Goal: Use online tool/utility: Utilize a website feature to perform a specific function

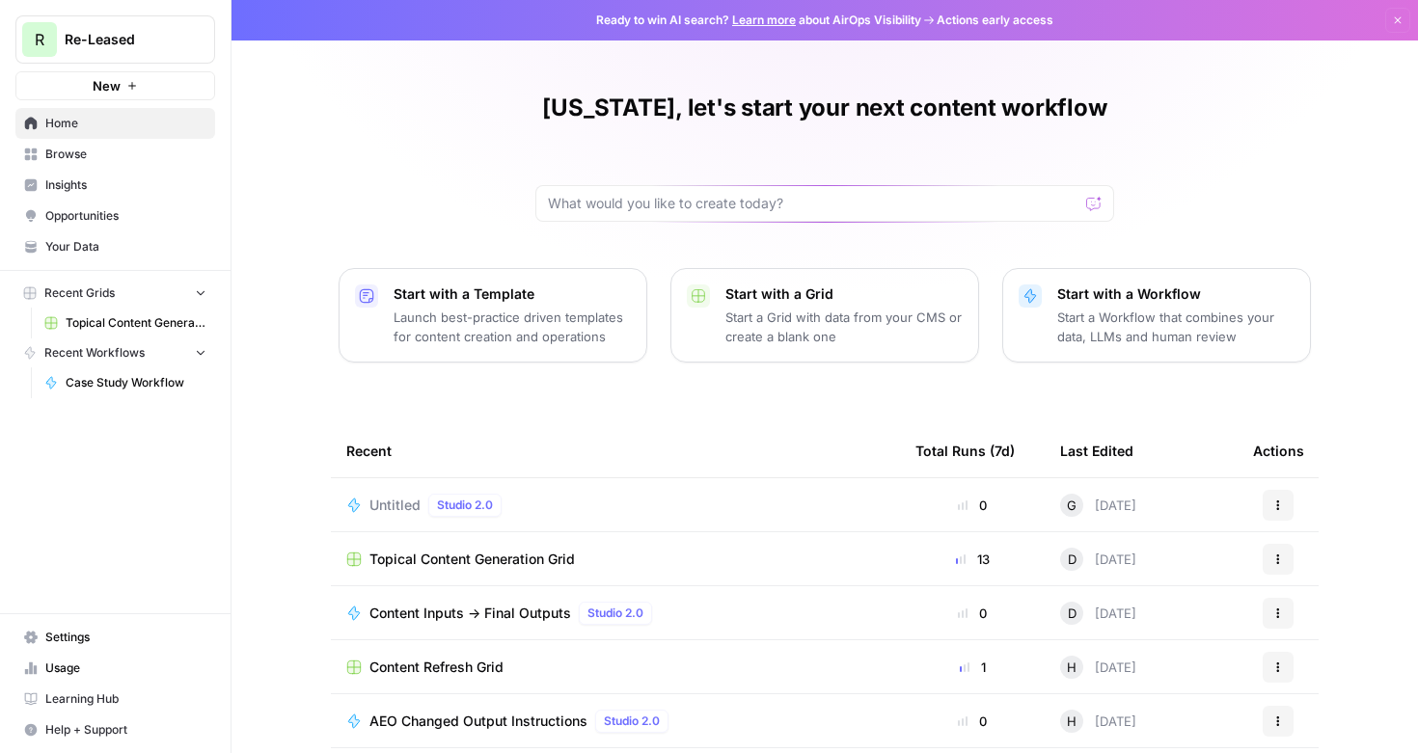
click at [116, 379] on span "Case Study Workflow" at bounding box center [136, 382] width 141 height 17
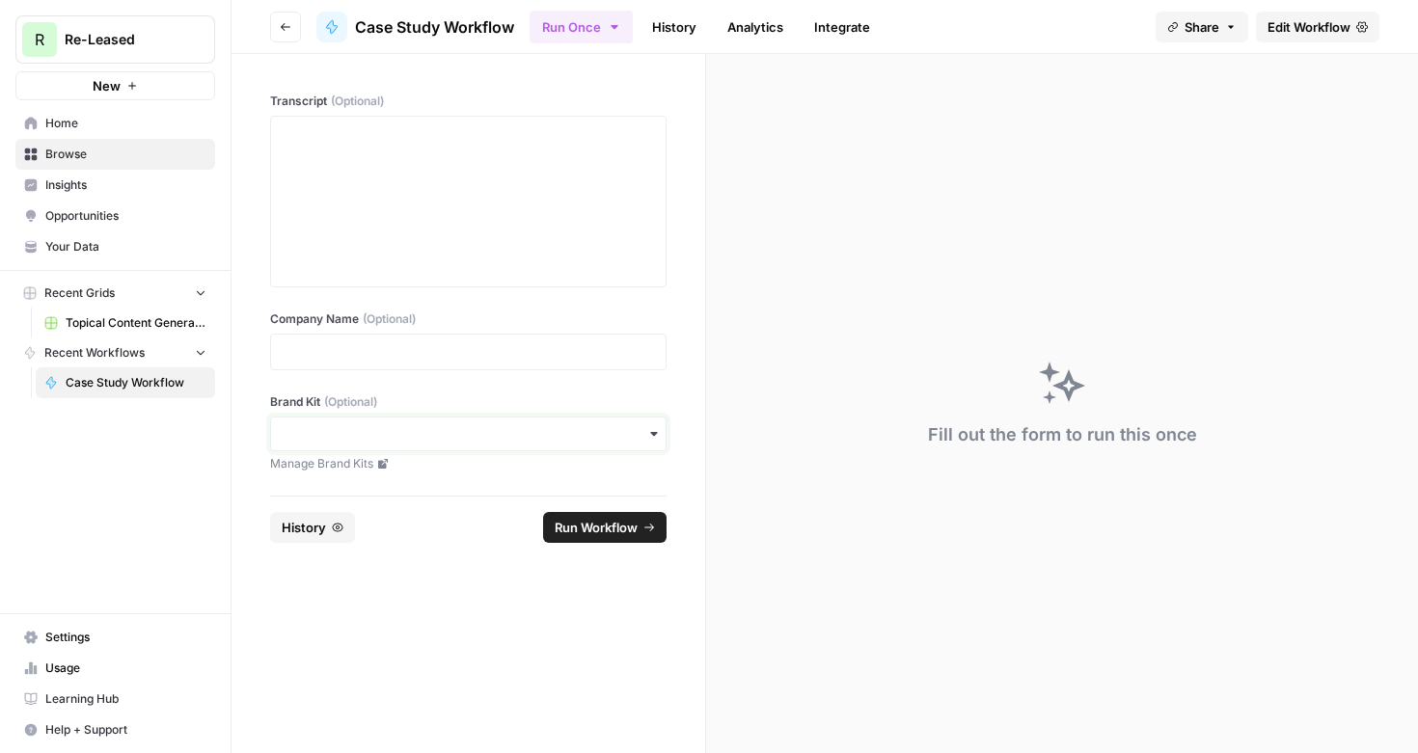
click at [452, 430] on input "Brand Kit (Optional)" at bounding box center [468, 433] width 371 height 19
click at [378, 437] on input "Brand Kit (Optional)" at bounding box center [468, 433] width 371 height 19
click at [379, 490] on div "Re-Leased" at bounding box center [468, 486] width 394 height 37
click at [380, 366] on div at bounding box center [468, 352] width 396 height 37
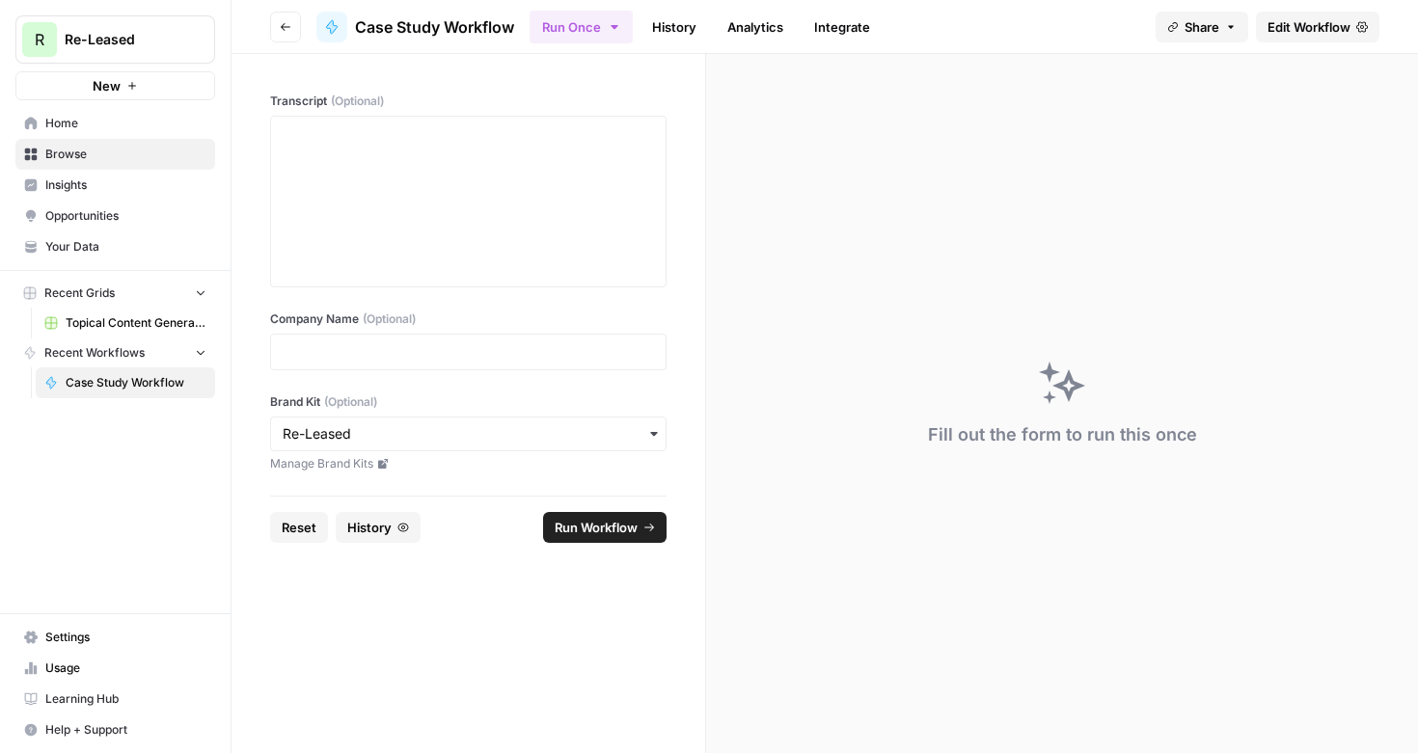
click at [380, 364] on div at bounding box center [468, 352] width 396 height 37
click at [371, 349] on p at bounding box center [468, 351] width 371 height 19
click at [479, 219] on div "To enrich screen reader interactions, please activate Accessibility in Grammarl…" at bounding box center [468, 201] width 371 height 154
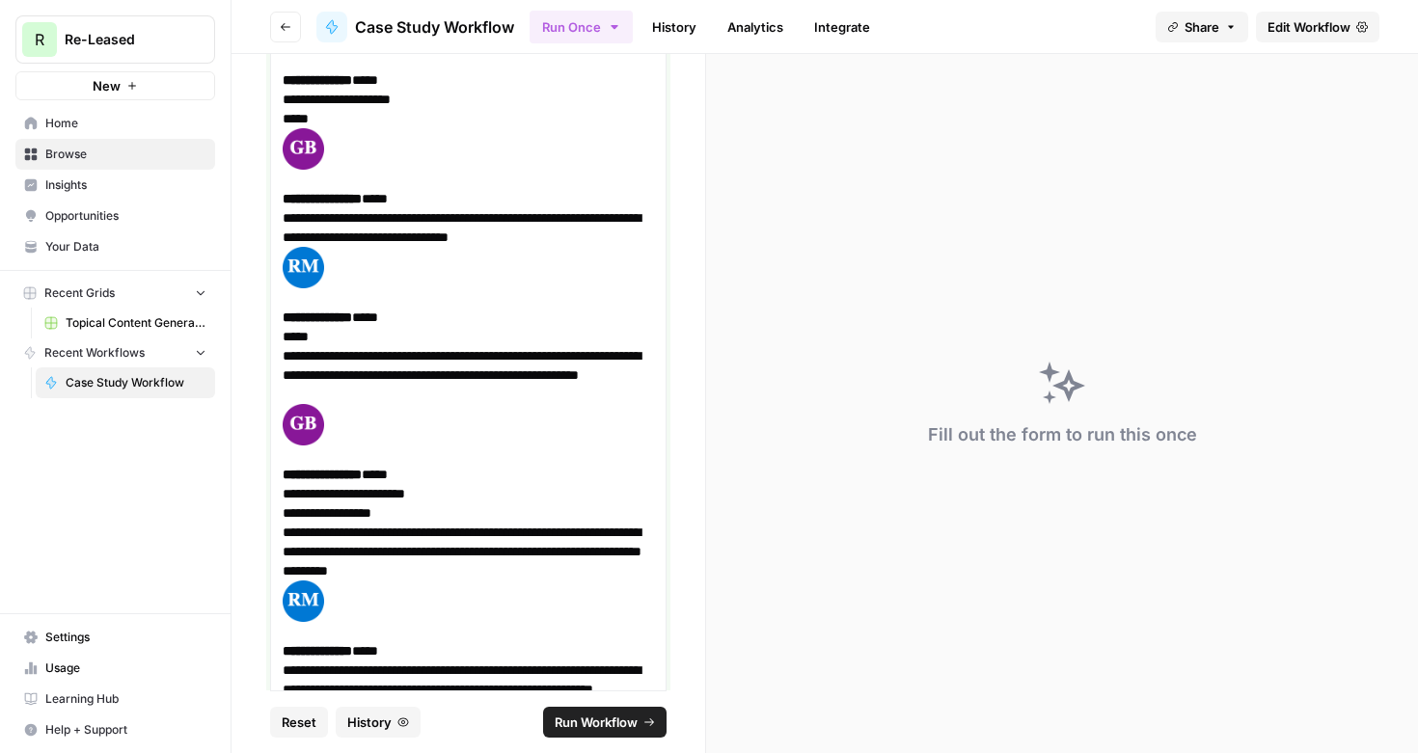
scroll to position [21310, 0]
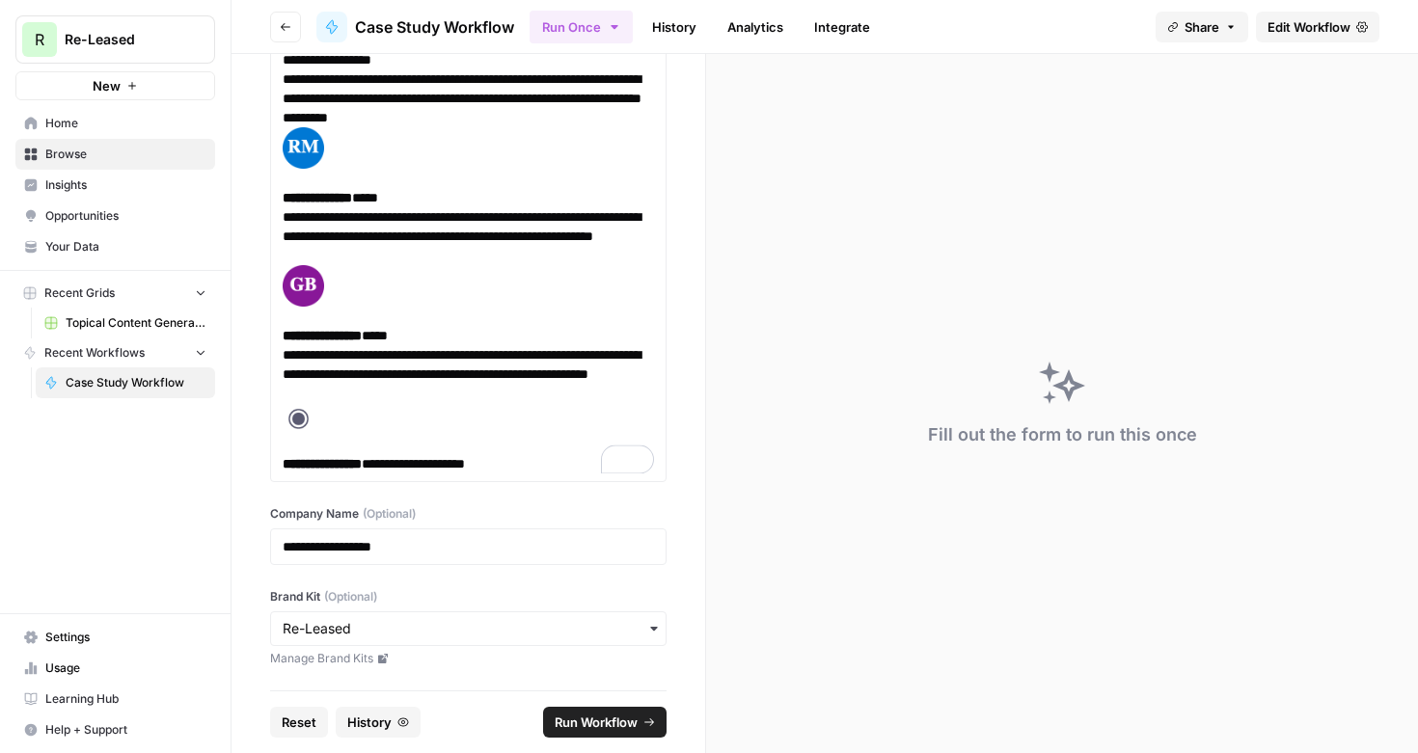
click at [599, 729] on span "Run Workflow" at bounding box center [596, 722] width 83 height 19
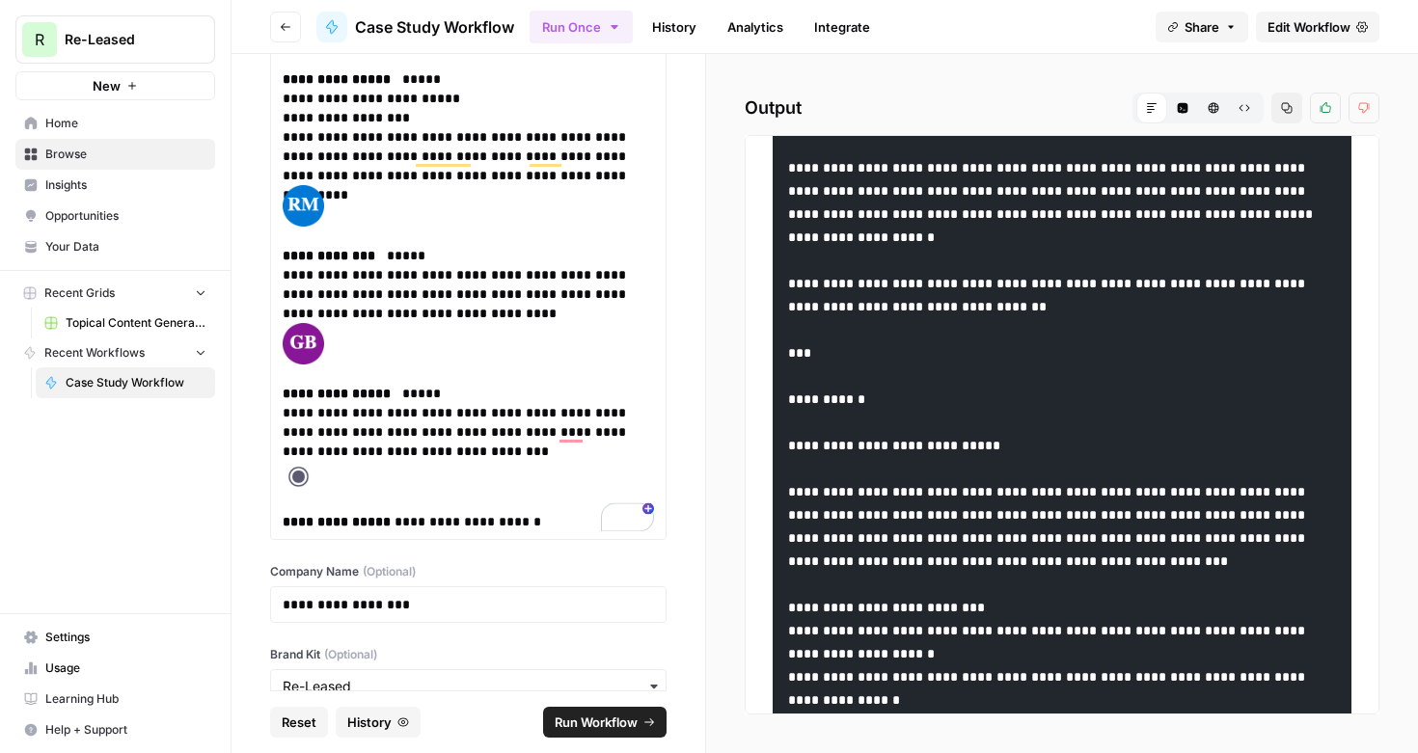
scroll to position [1360, 0]
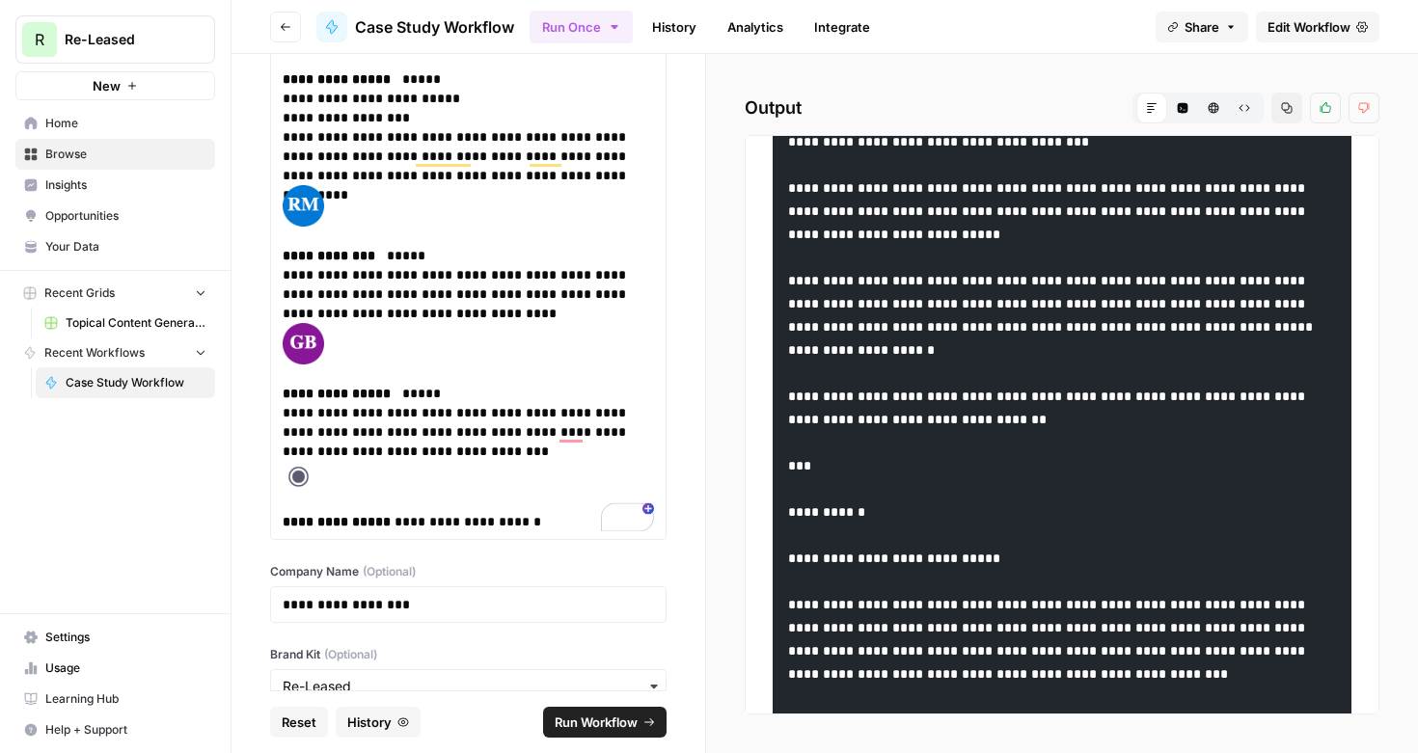
click at [1286, 107] on icon "button" at bounding box center [1287, 108] width 12 height 12
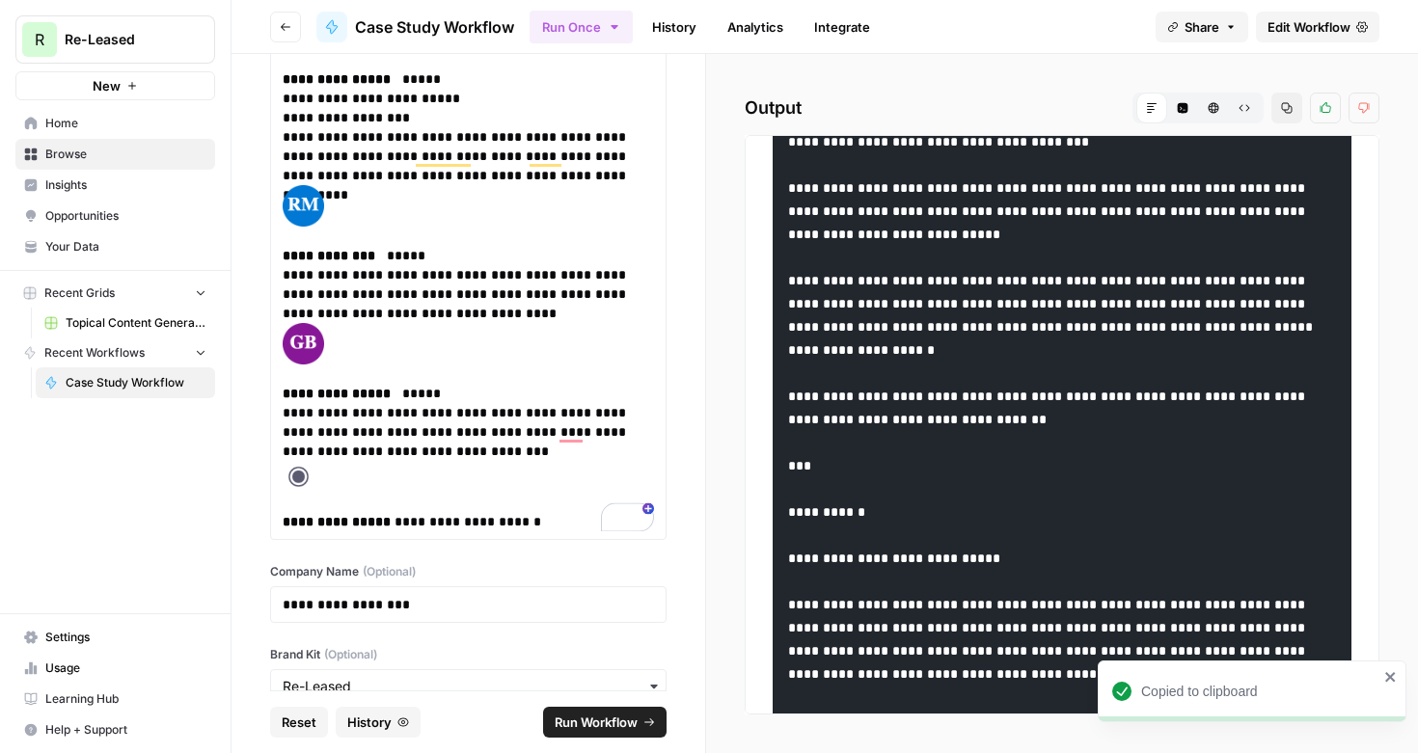
click at [304, 718] on span "Reset" at bounding box center [299, 722] width 35 height 19
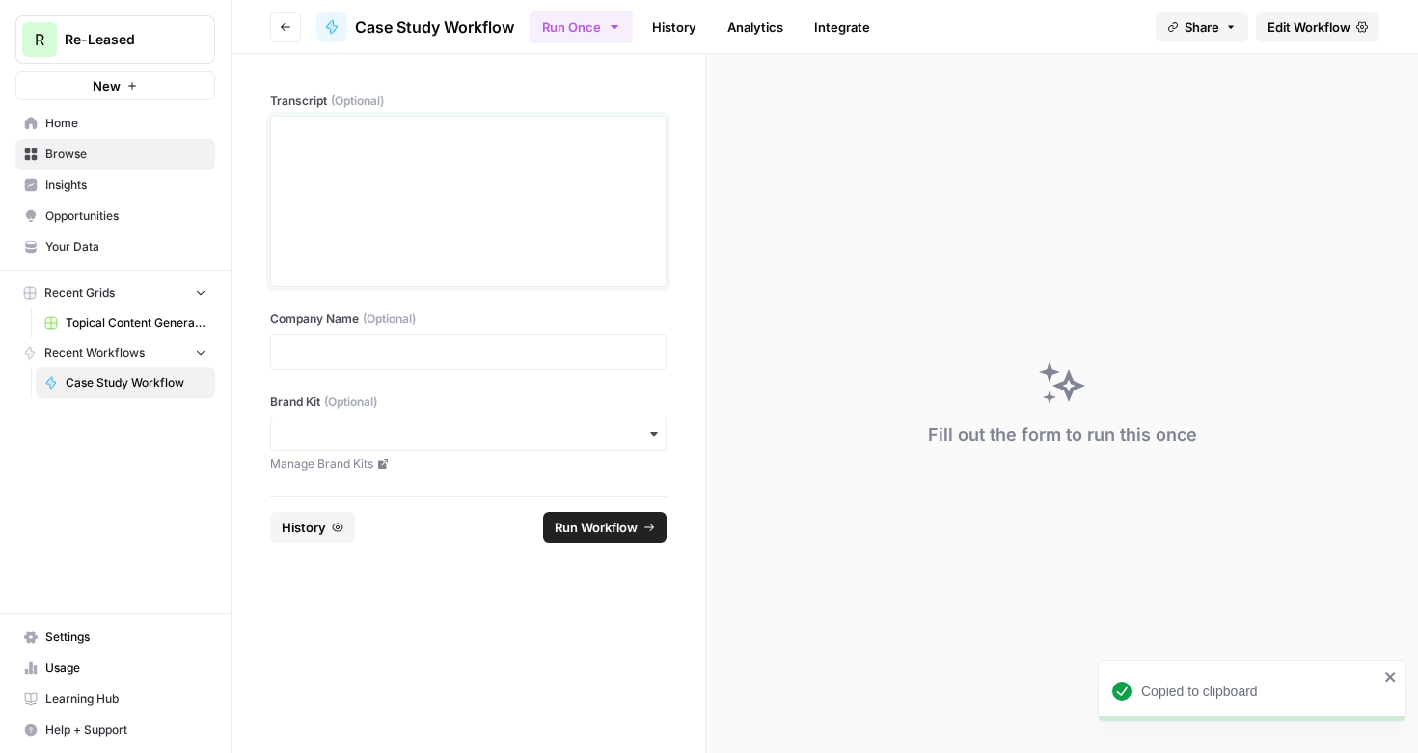
click at [435, 221] on div at bounding box center [468, 201] width 371 height 154
drag, startPoint x: 369, startPoint y: 443, endPoint x: 390, endPoint y: 450, distance: 21.7
click at [370, 441] on input "Brand Kit (Optional)" at bounding box center [468, 433] width 371 height 19
click at [337, 493] on div "Re-Leased" at bounding box center [468, 486] width 394 height 37
click at [387, 354] on p at bounding box center [468, 351] width 371 height 19
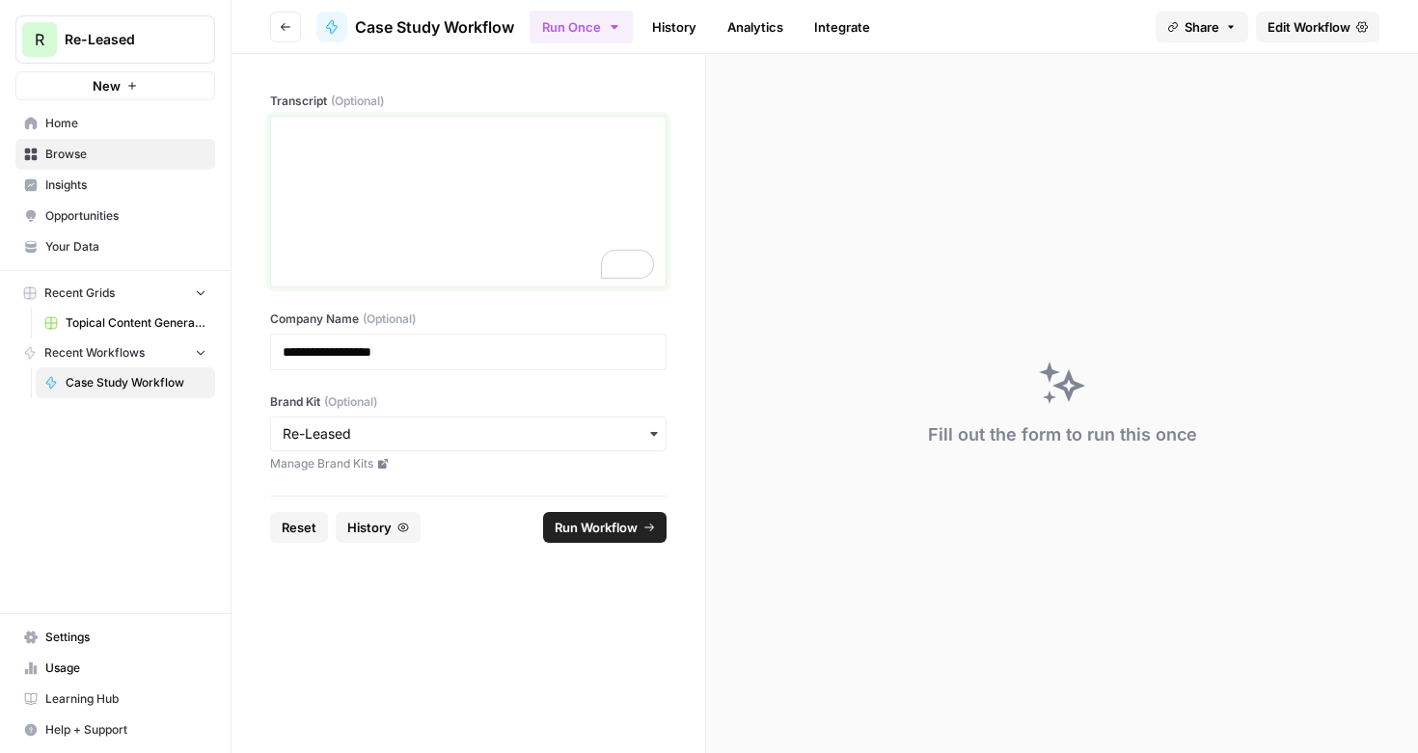
click at [455, 200] on div "To enrich screen reader interactions, please activate Accessibility in Grammarl…" at bounding box center [468, 201] width 371 height 154
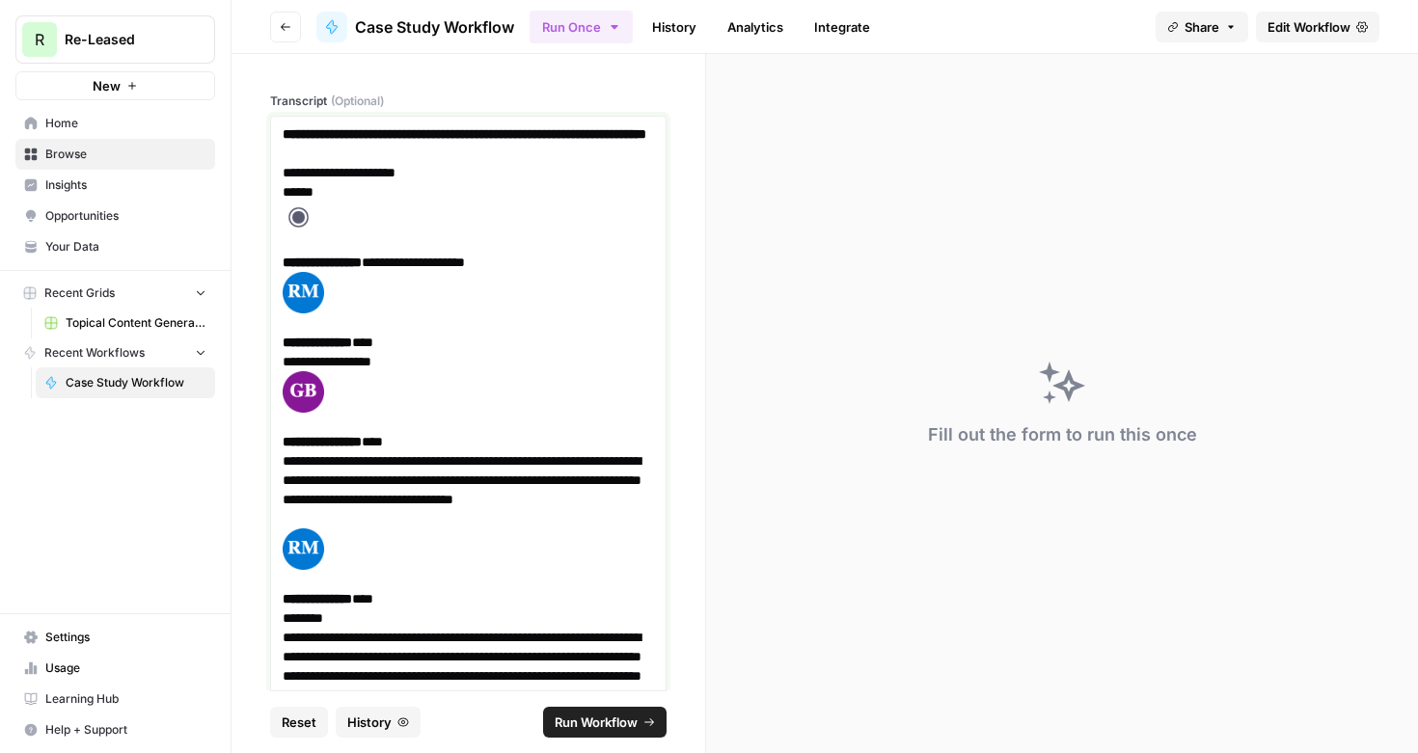
scroll to position [24672, 0]
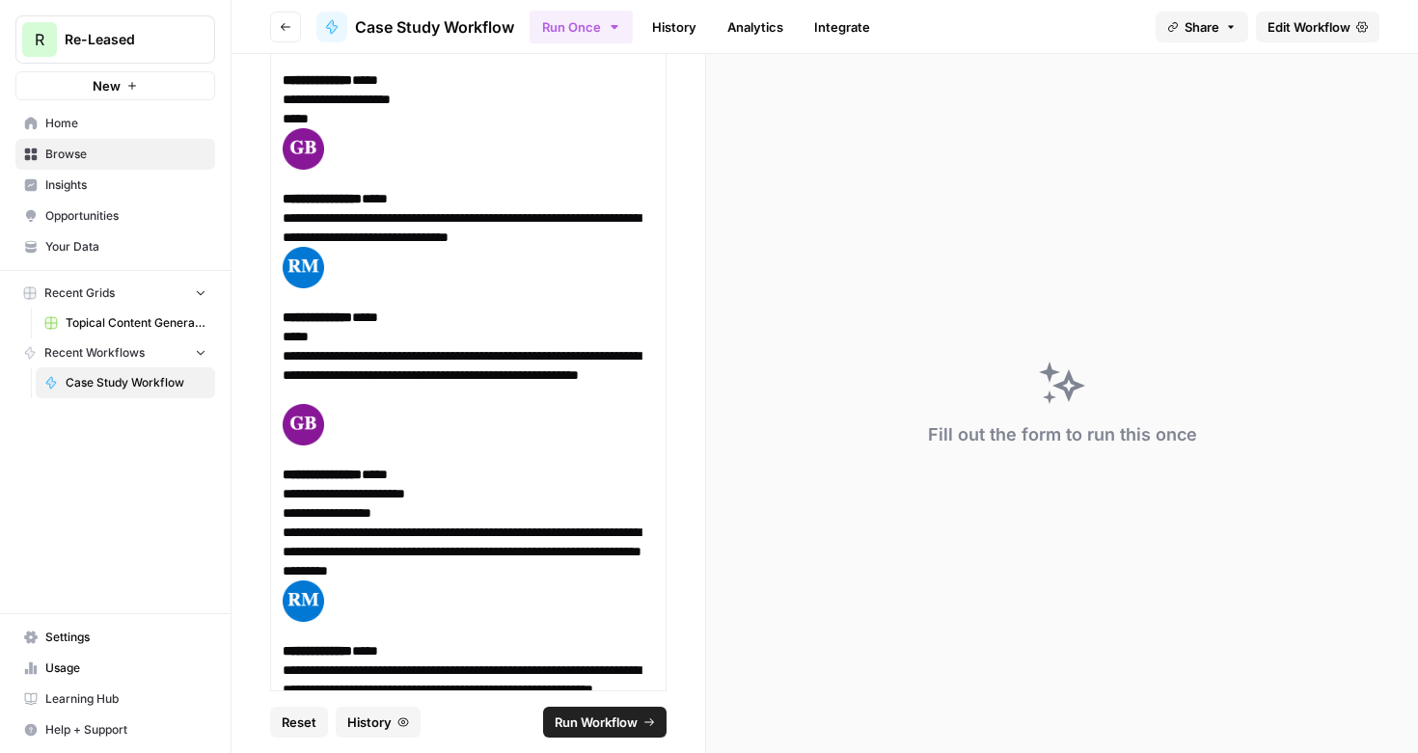
click at [619, 715] on span "Run Workflow" at bounding box center [596, 722] width 83 height 19
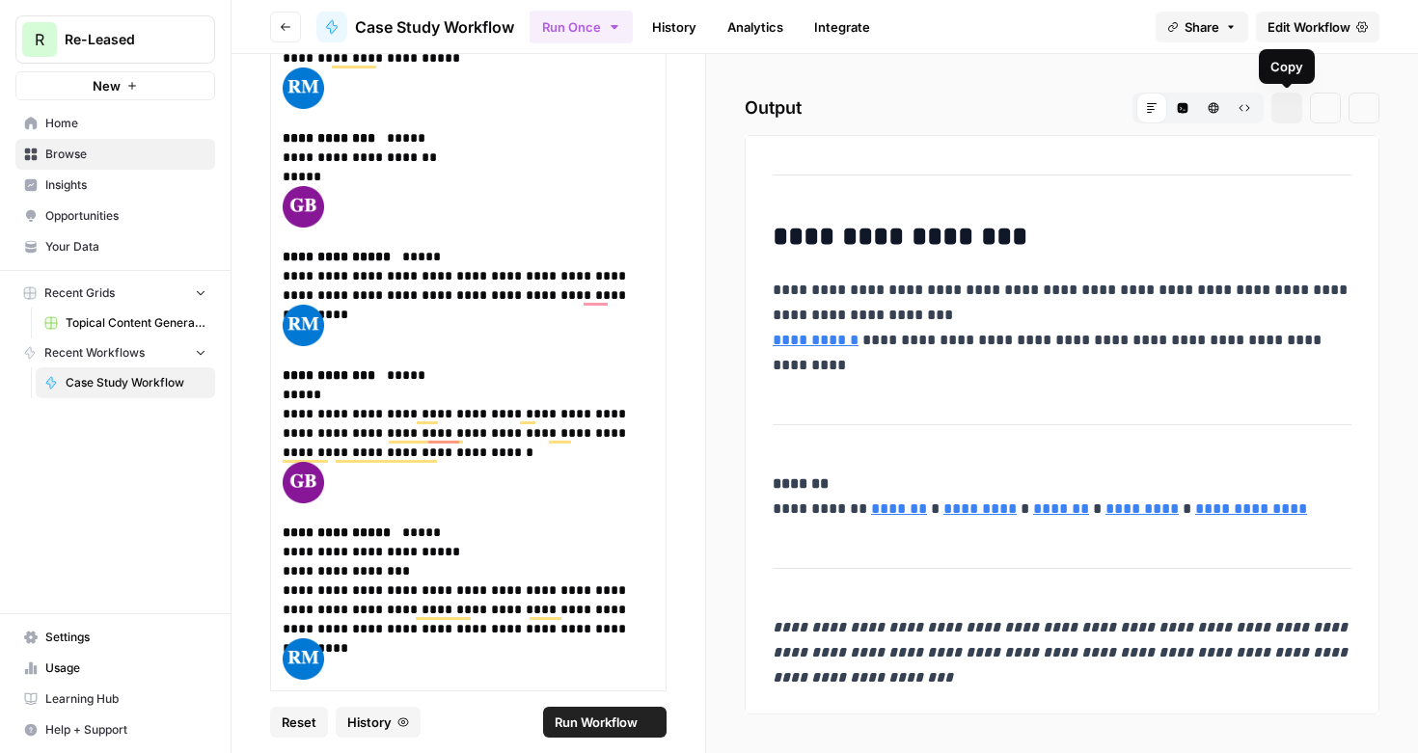
scroll to position [6165, 0]
click at [1287, 114] on button "Copy" at bounding box center [1286, 108] width 31 height 31
